Goal: Task Accomplishment & Management: Manage account settings

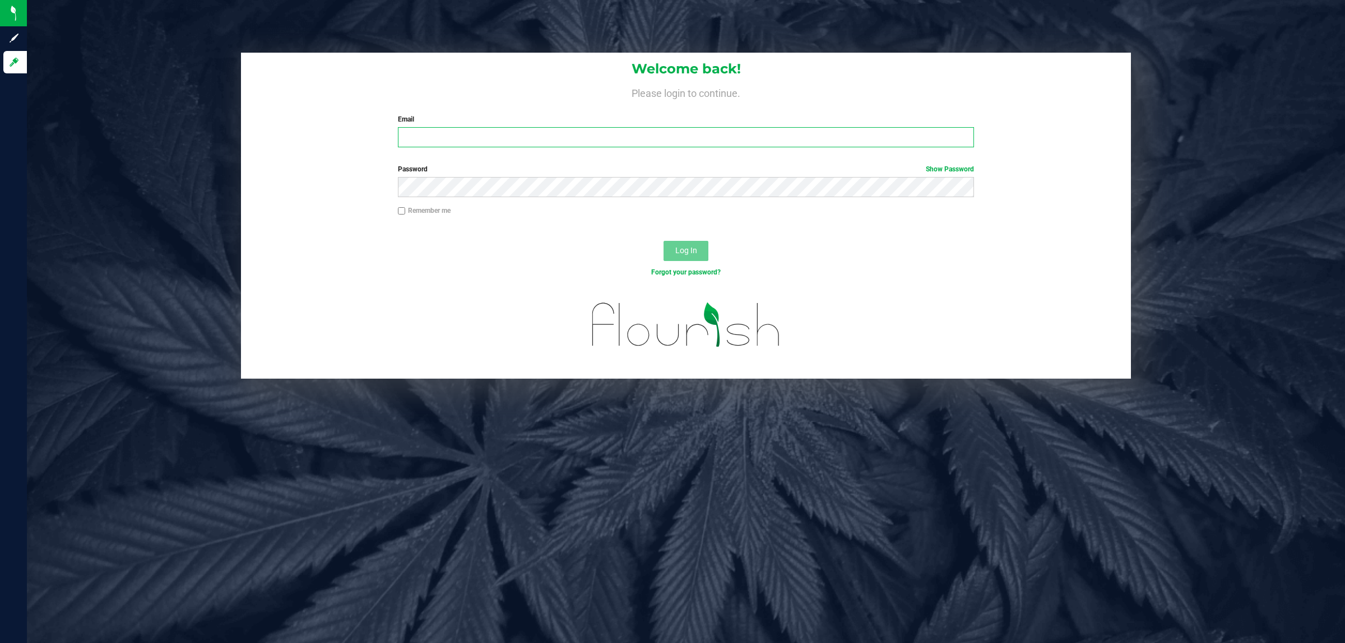
click at [564, 133] on input "Email" at bounding box center [686, 137] width 576 height 20
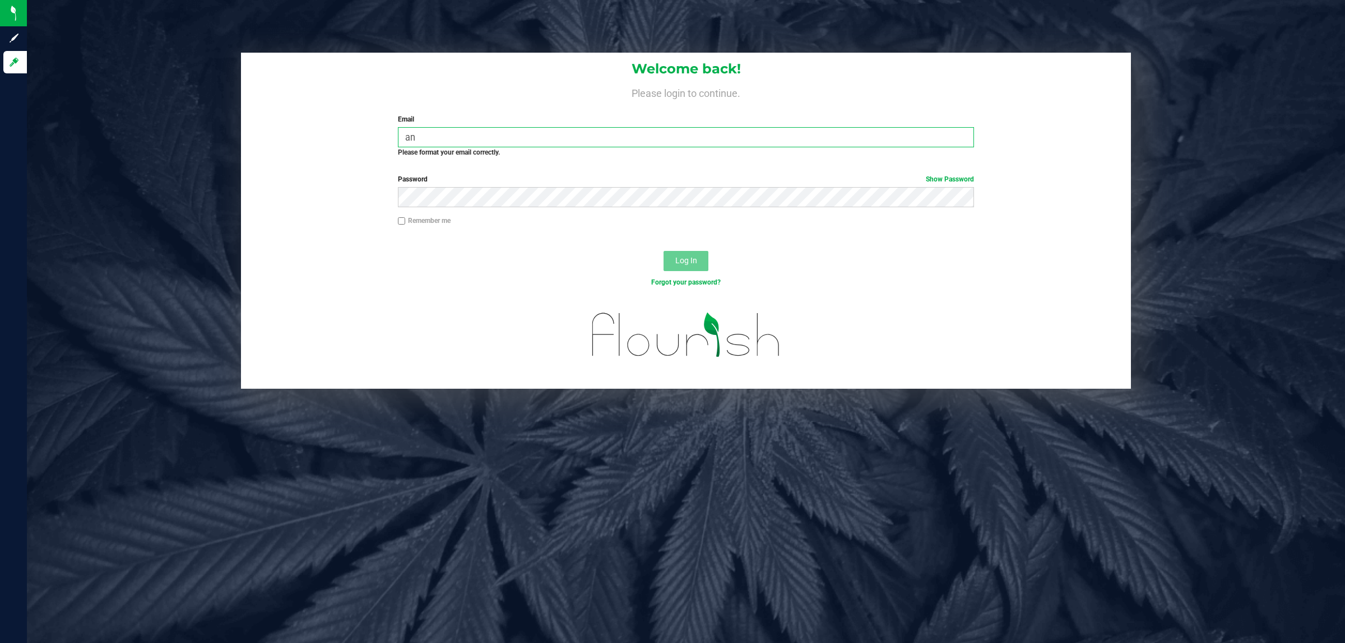
type input "a"
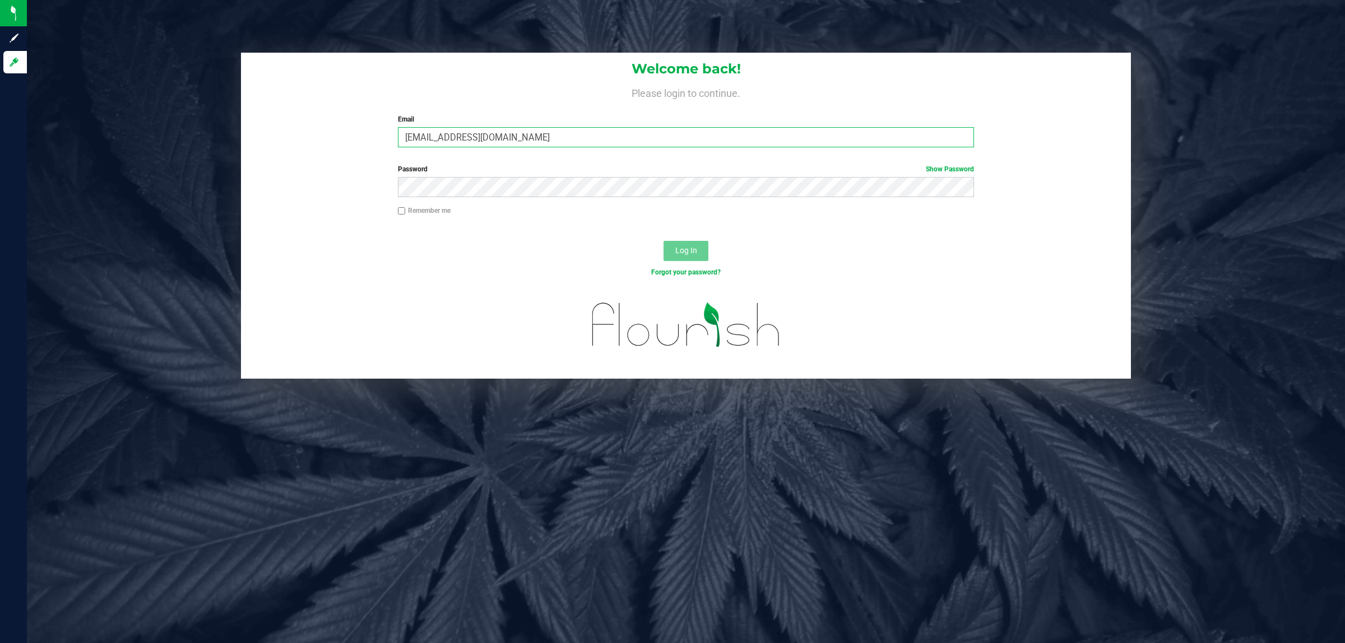
type input "[EMAIL_ADDRESS][DOMAIN_NAME]"
click at [663, 241] on button "Log In" at bounding box center [685, 251] width 45 height 20
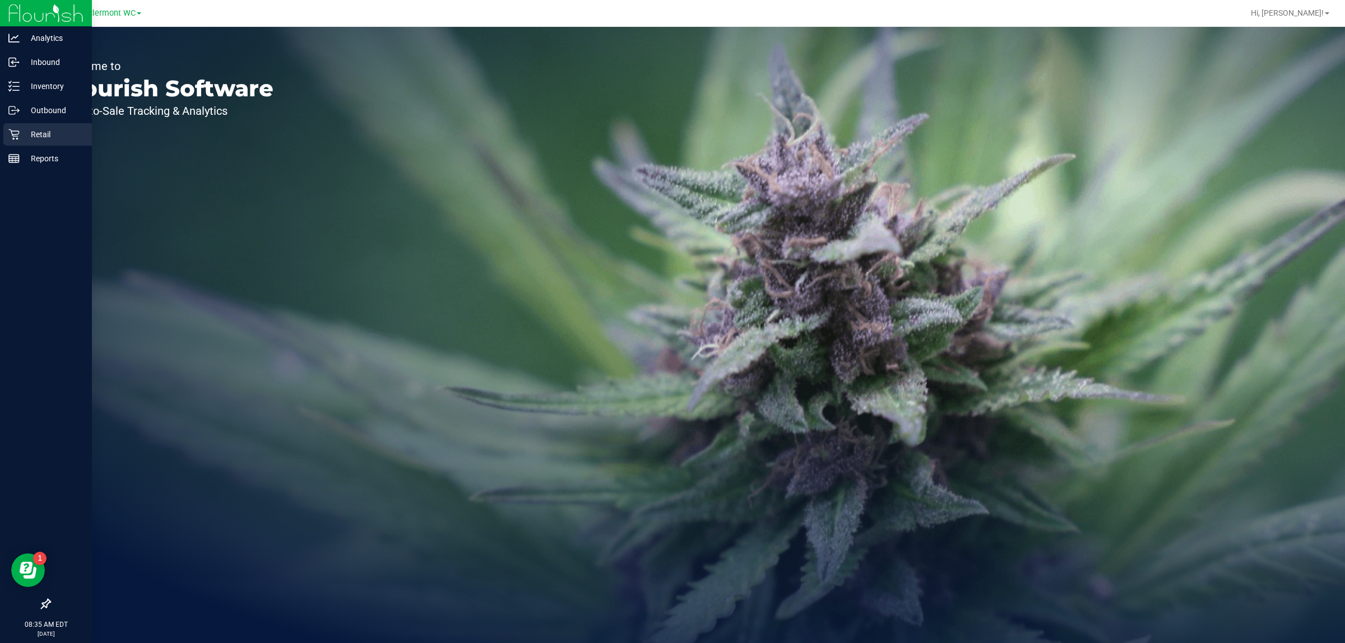
click at [2, 136] on link "Retail" at bounding box center [46, 135] width 92 height 24
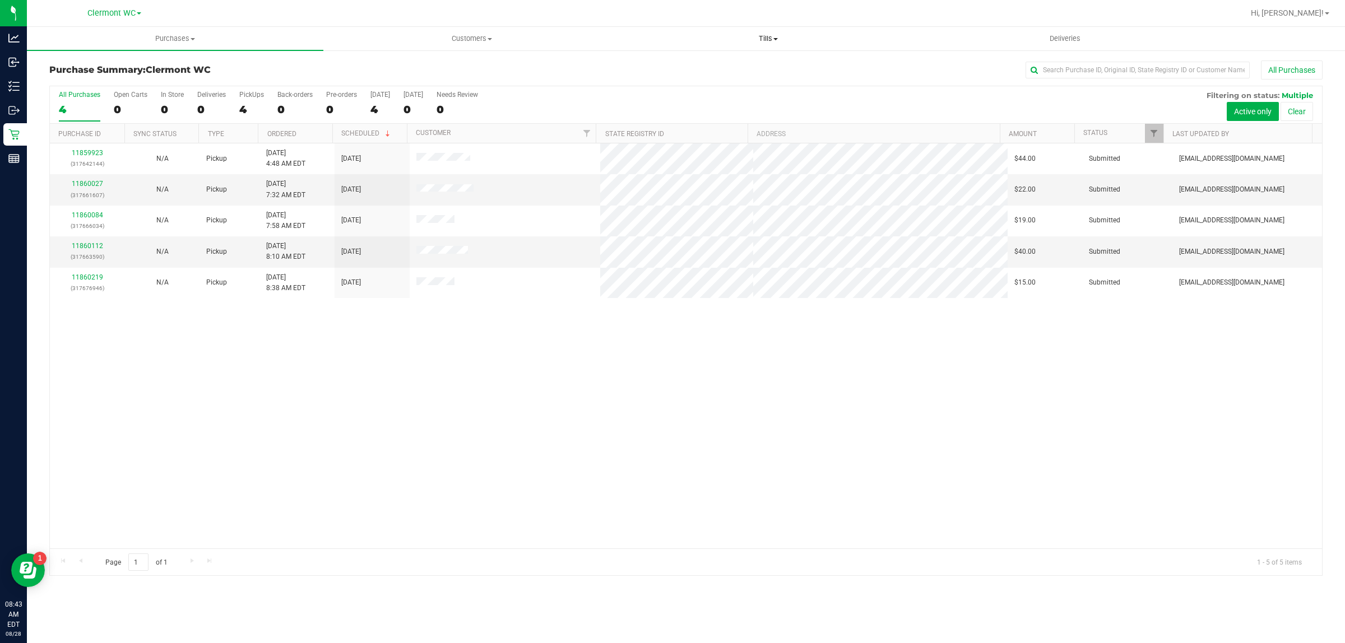
click at [752, 32] on uib-tab-heading "Tills Manage tills Reconcile e-payments" at bounding box center [767, 38] width 295 height 22
click at [718, 66] on li "Manage tills" at bounding box center [768, 67] width 296 height 13
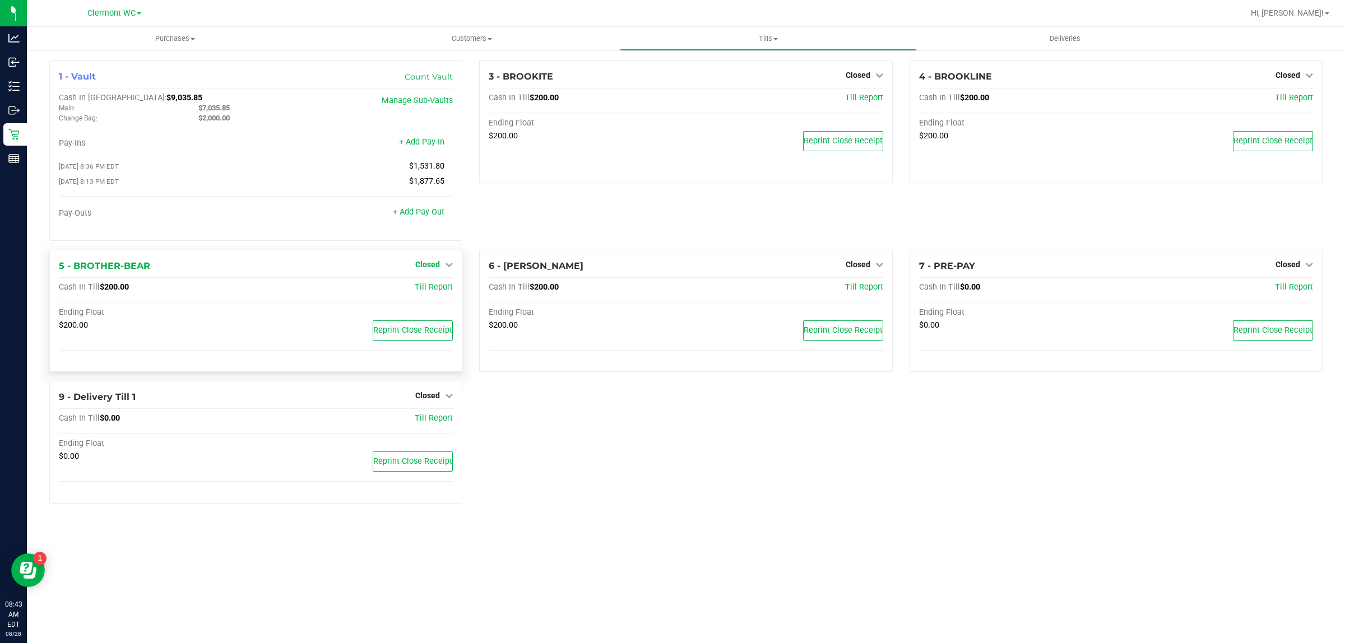
click at [438, 266] on span "Closed" at bounding box center [427, 264] width 25 height 9
click at [427, 292] on link "Open Till" at bounding box center [427, 287] width 30 height 9
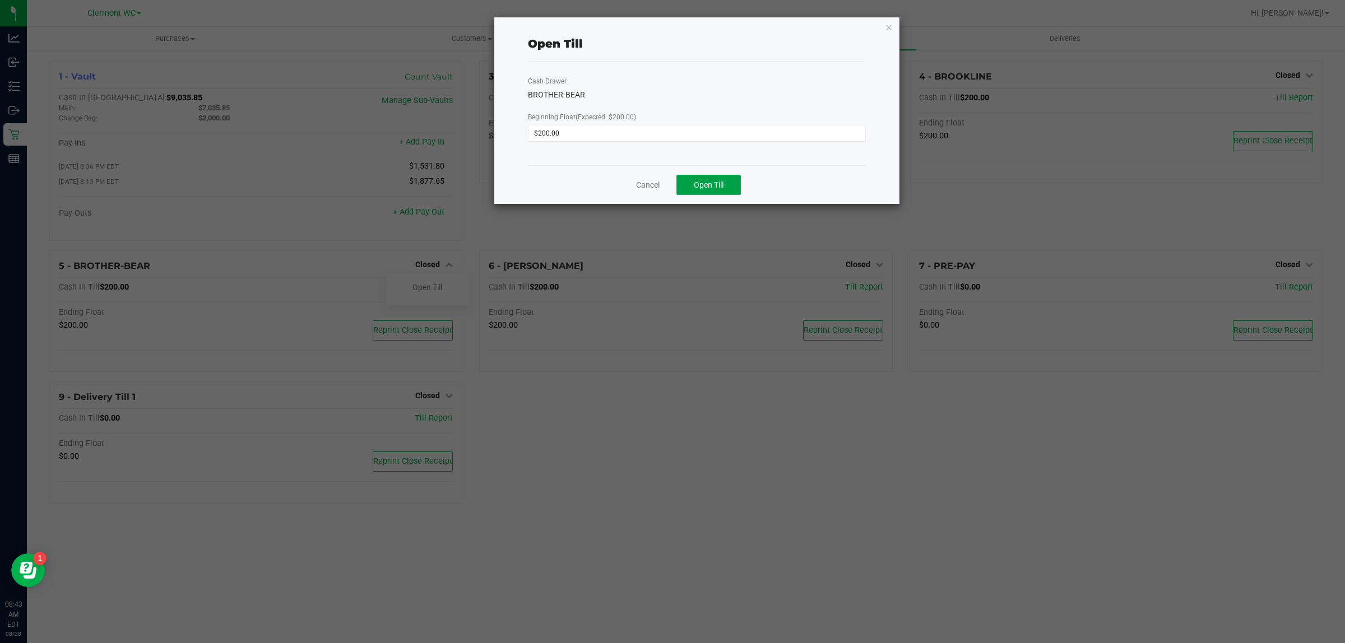
click at [692, 190] on button "Open Till" at bounding box center [708, 185] width 64 height 20
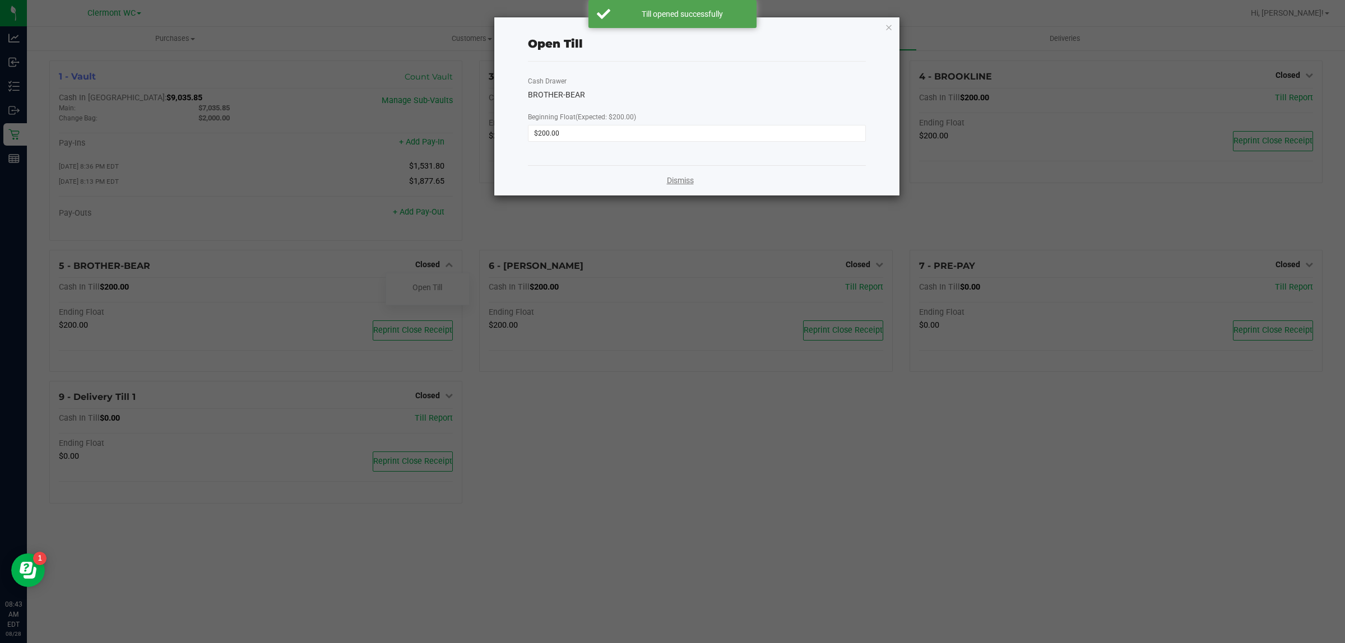
click at [668, 183] on link "Dismiss" at bounding box center [680, 181] width 27 height 12
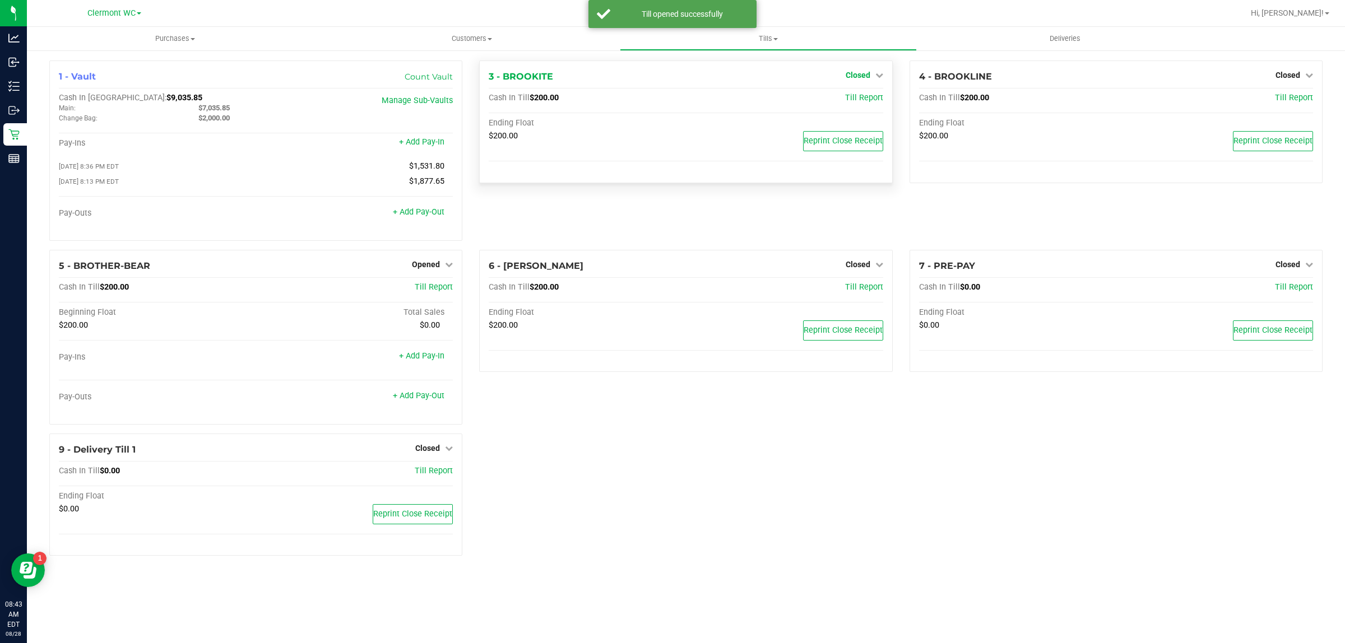
click at [855, 74] on span "Closed" at bounding box center [857, 75] width 25 height 9
click at [858, 99] on link "Open Till" at bounding box center [858, 98] width 30 height 9
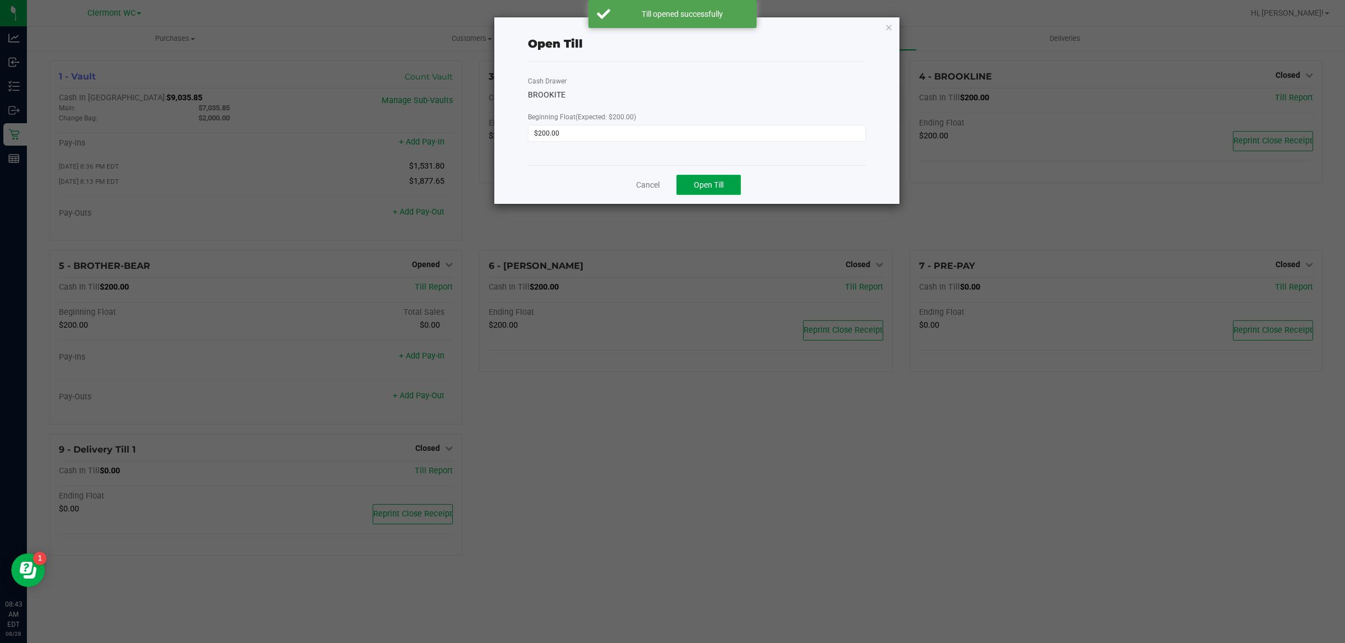
click at [699, 189] on span "Open Till" at bounding box center [709, 184] width 30 height 9
click at [680, 185] on link "Dismiss" at bounding box center [680, 181] width 27 height 12
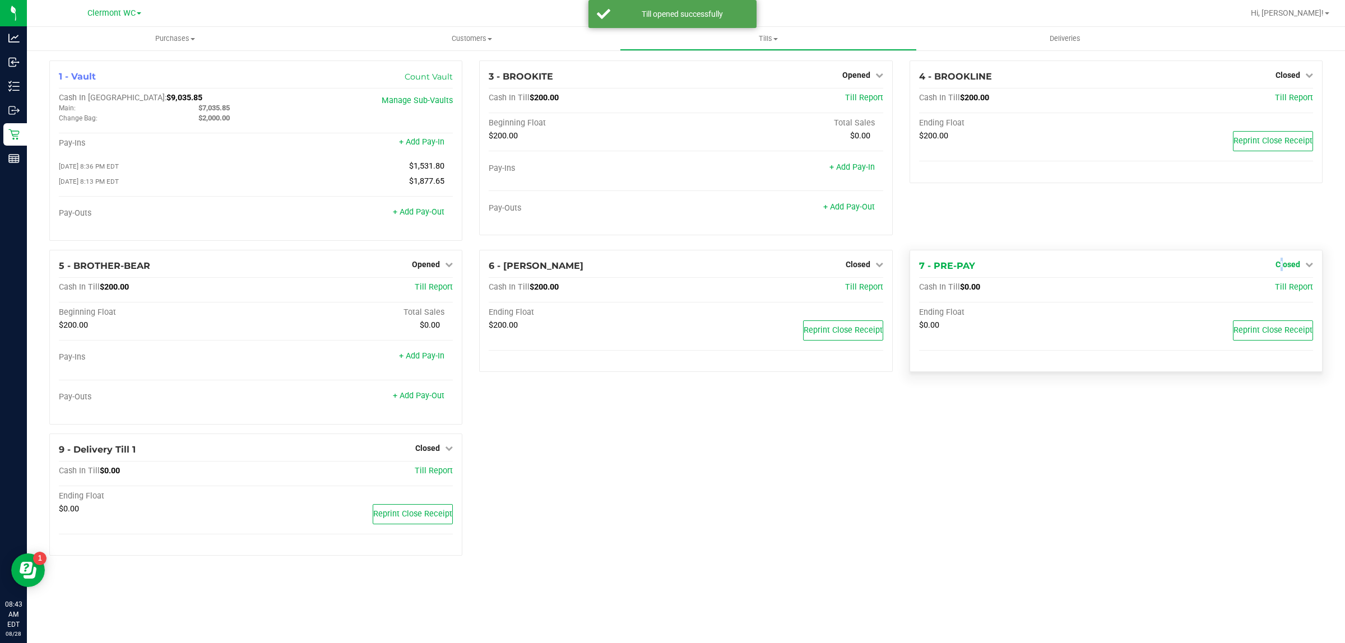
click at [1281, 264] on span "Closed" at bounding box center [1287, 264] width 25 height 9
click at [1286, 290] on link "Open Till" at bounding box center [1287, 287] width 30 height 9
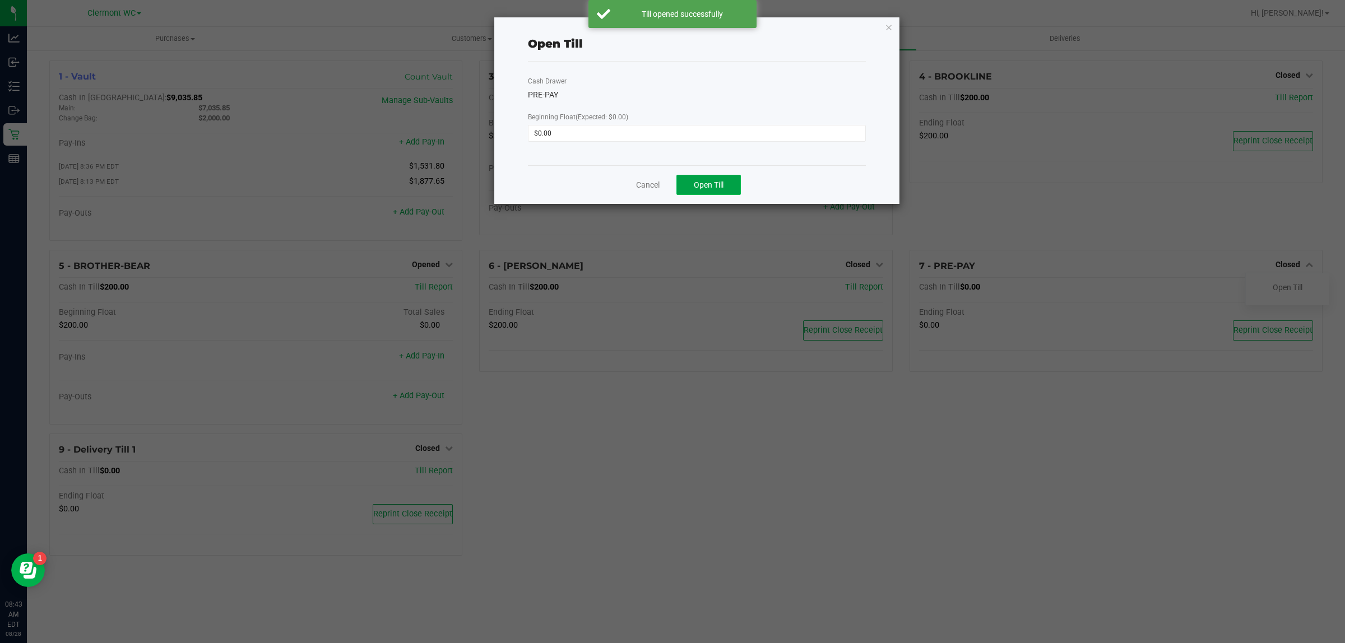
click at [701, 195] on button "Open Till" at bounding box center [708, 185] width 64 height 20
click at [682, 180] on link "Dismiss" at bounding box center [680, 181] width 27 height 12
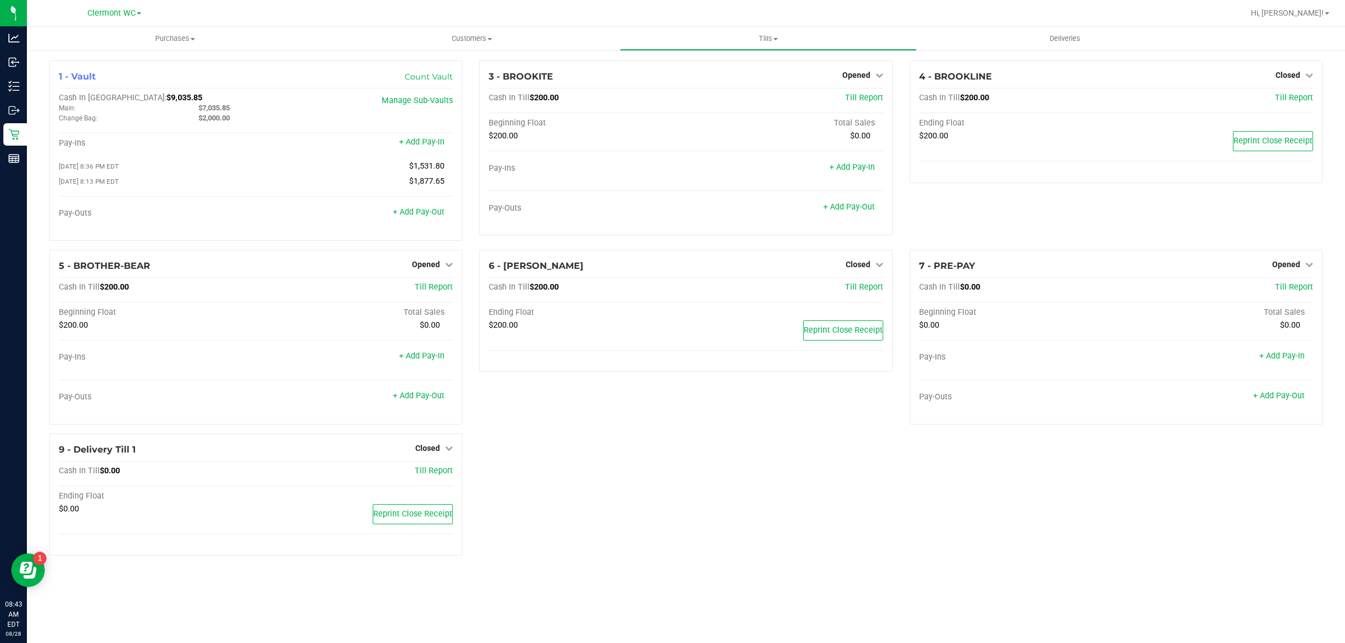
click at [746, 477] on div "1 - Vault Count Vault Cash In Vault: $9,035.85 Main: $7,035.85 Change Bag: $2,0…" at bounding box center [686, 313] width 1290 height 504
